Goal: Information Seeking & Learning: Check status

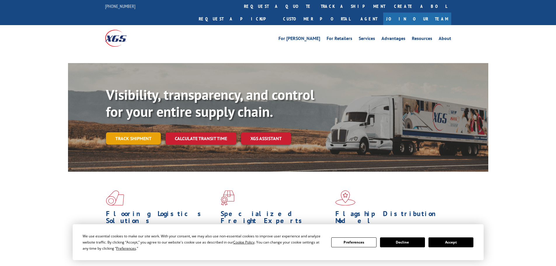
click at [140, 132] on link "Track shipment" at bounding box center [133, 138] width 55 height 12
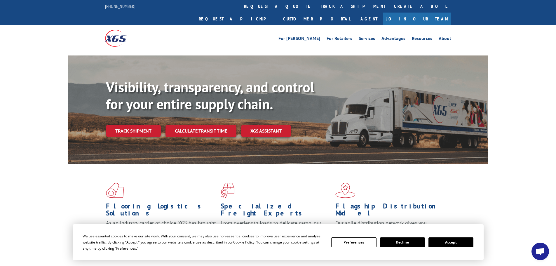
click at [453, 245] on button "Accept" at bounding box center [451, 242] width 45 height 10
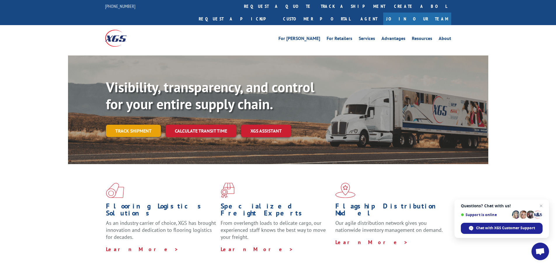
click at [138, 125] on link "Track shipment" at bounding box center [133, 131] width 55 height 12
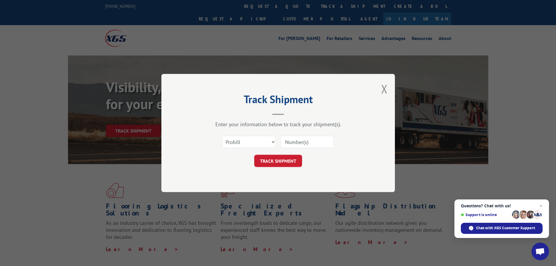
click at [295, 143] on input at bounding box center [307, 142] width 54 height 12
paste input "17695286"
type input "17695286"
click at [280, 156] on button "TRACK SHIPMENT" at bounding box center [278, 161] width 48 height 12
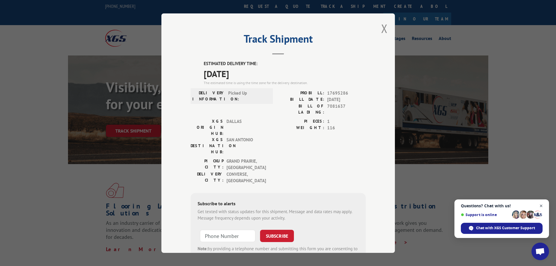
click at [542, 206] on span "Close chat" at bounding box center [541, 205] width 7 height 7
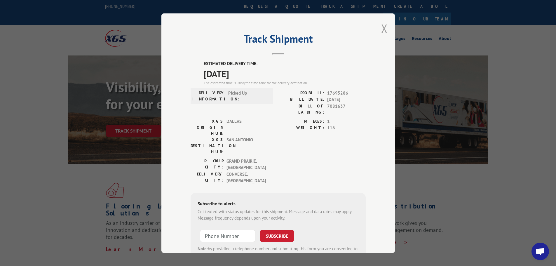
click at [381, 32] on button "Close modal" at bounding box center [384, 28] width 6 height 15
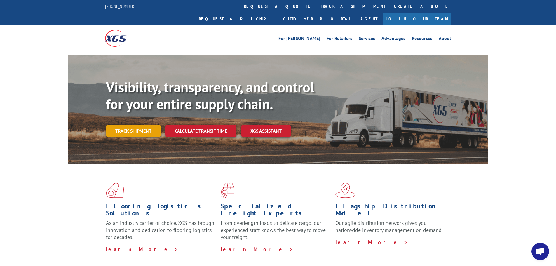
click at [119, 125] on link "Track shipment" at bounding box center [133, 131] width 55 height 12
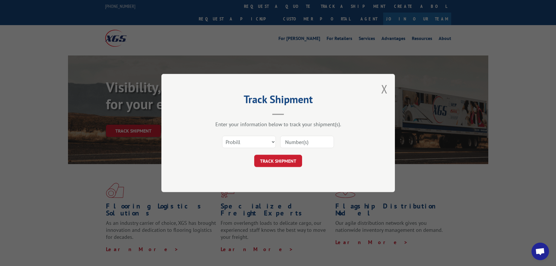
click at [288, 140] on input at bounding box center [307, 142] width 54 height 12
paste input "17640150"
type input "17640150"
click at [272, 165] on button "TRACK SHIPMENT" at bounding box center [278, 161] width 48 height 12
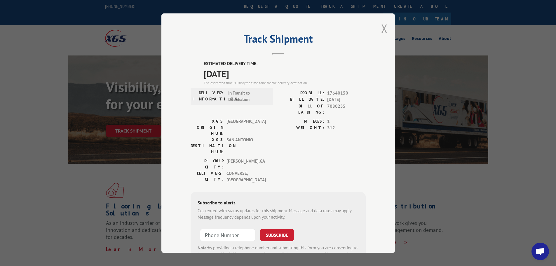
click at [382, 28] on button "Close modal" at bounding box center [384, 28] width 6 height 15
